Goal: Find specific page/section: Find specific page/section

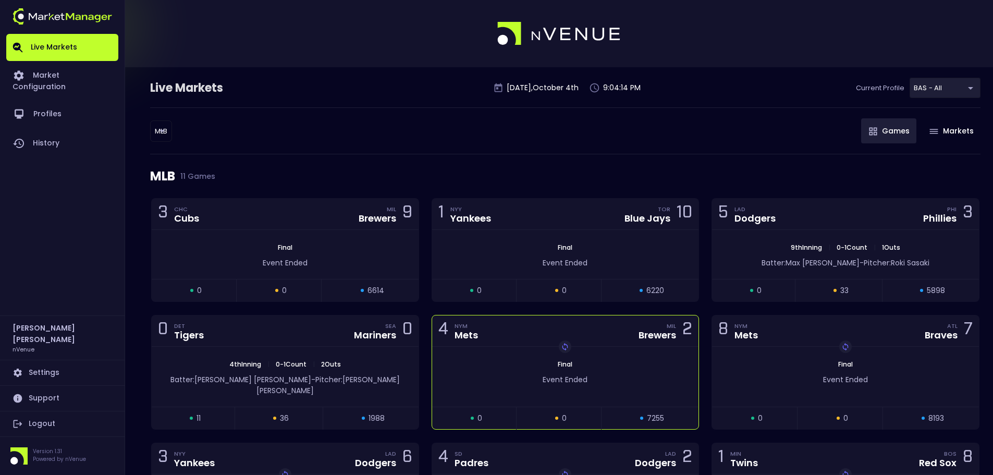
scroll to position [52, 0]
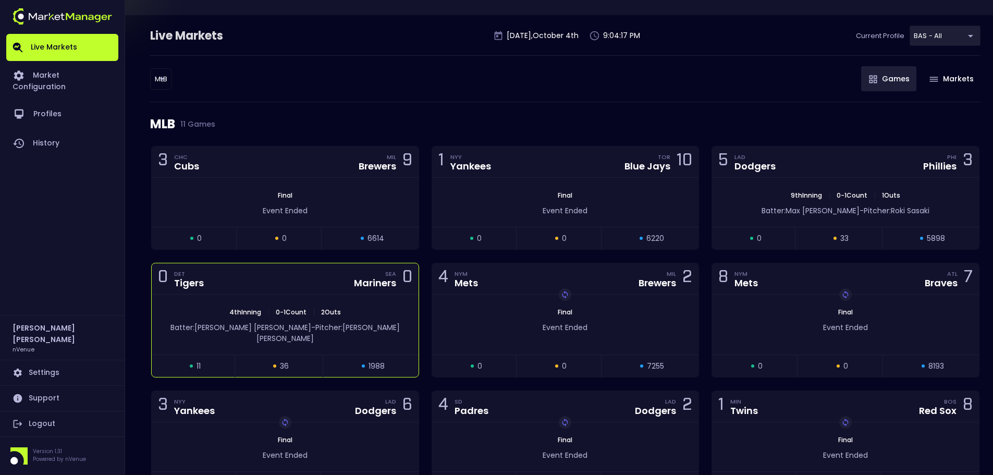
click at [365, 309] on div "4th Inning | 0 - 1 Count | 2 Outs" at bounding box center [285, 312] width 267 height 9
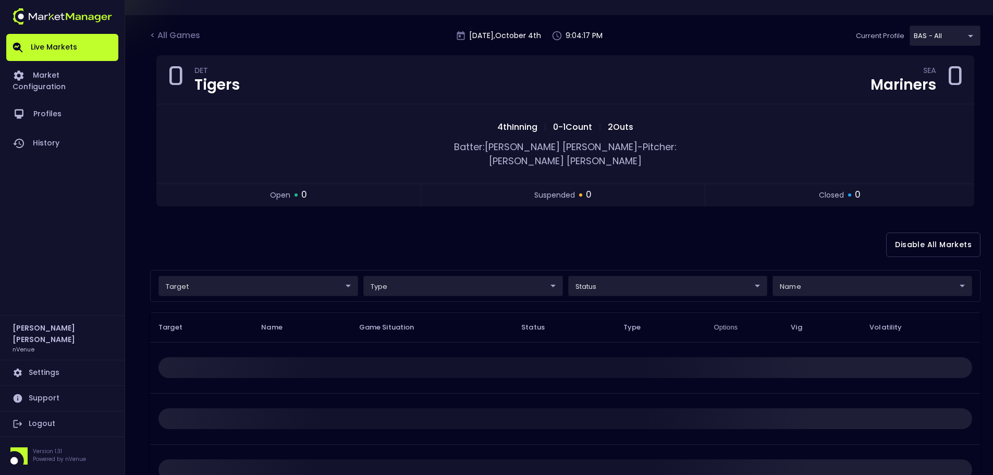
scroll to position [0, 0]
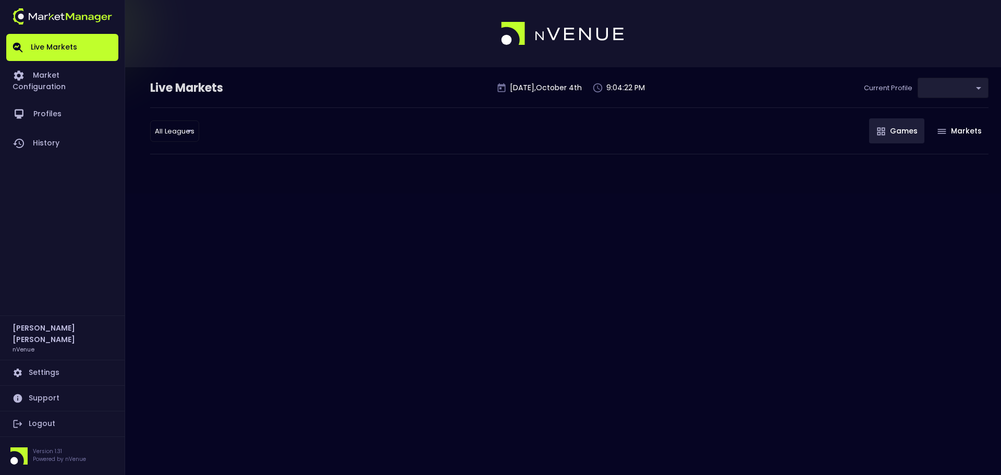
type input "0d810fa5-e353-4d9c-b11d-31f095cae871"
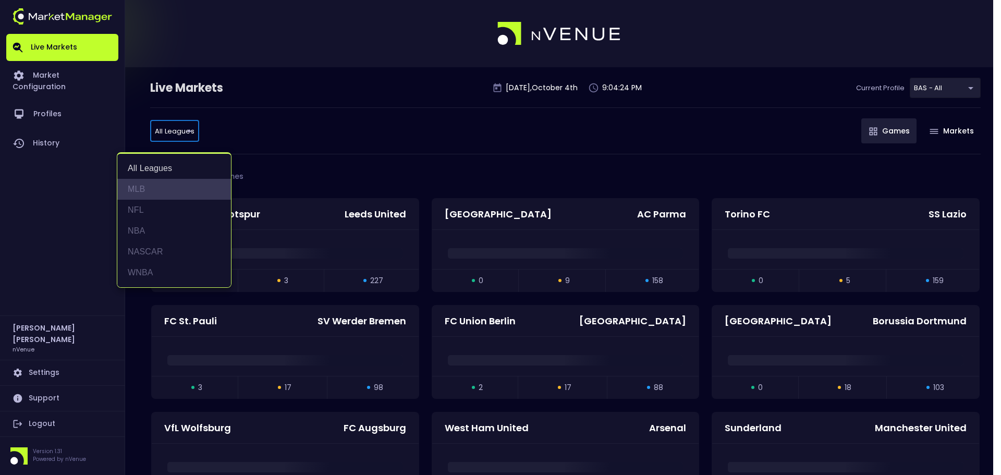
click at [176, 193] on li "MLB" at bounding box center [174, 189] width 114 height 21
type input "MLB"
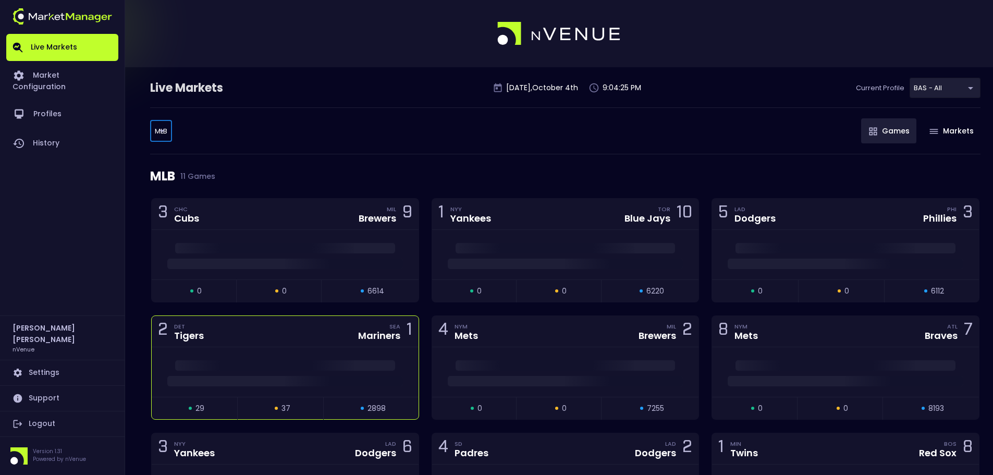
click at [336, 357] on div at bounding box center [285, 372] width 267 height 50
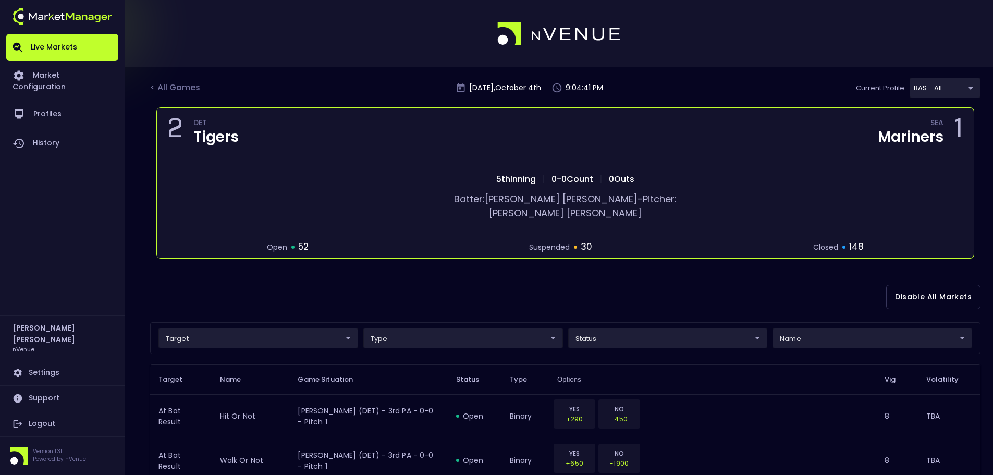
drag, startPoint x: 981, startPoint y: 233, endPoint x: 925, endPoint y: 242, distance: 56.5
